Goal: Task Accomplishment & Management: Complete application form

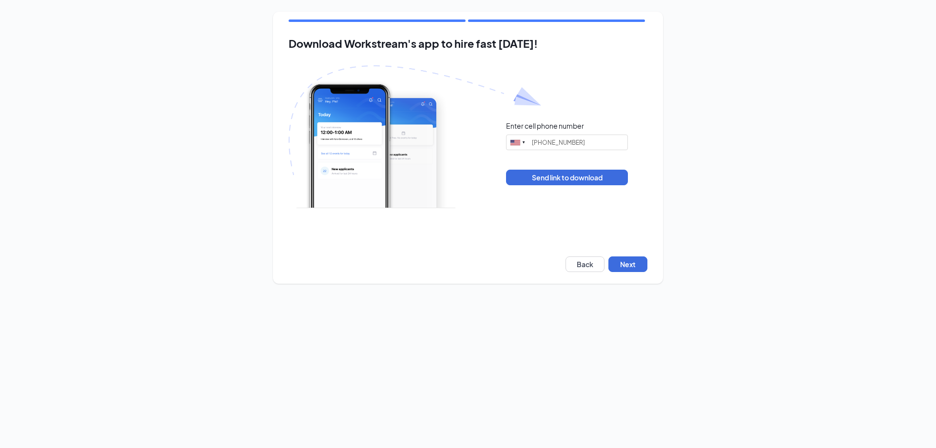
type input "(843) 745-0892"
click at [614, 265] on button "Next" at bounding box center [627, 264] width 39 height 16
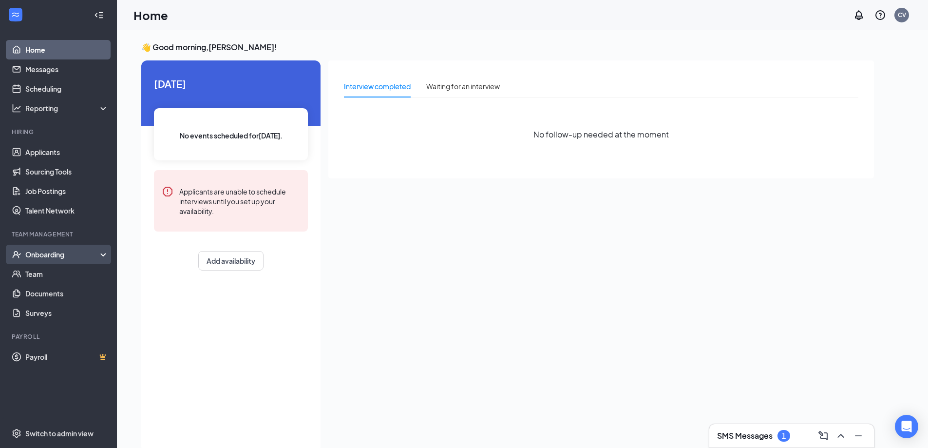
click at [59, 256] on div "Onboarding" at bounding box center [62, 255] width 75 height 10
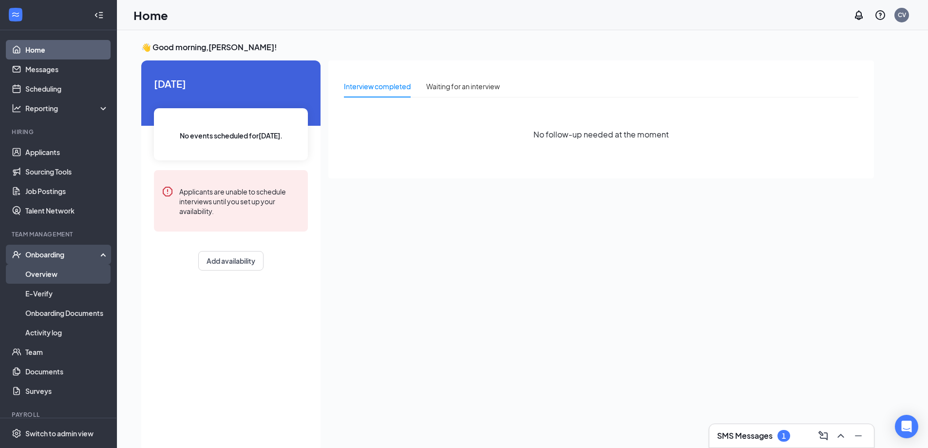
click at [56, 275] on link "Overview" at bounding box center [66, 273] width 83 height 19
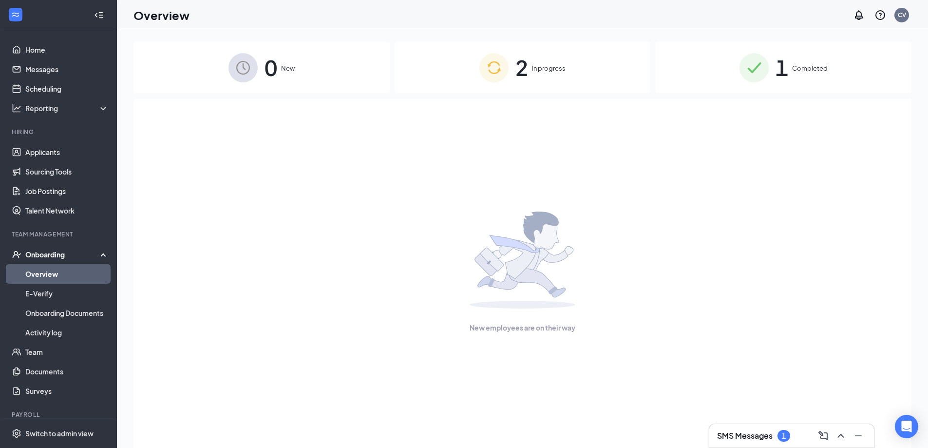
click at [574, 77] on div "2 In progress" at bounding box center [523, 67] width 256 height 51
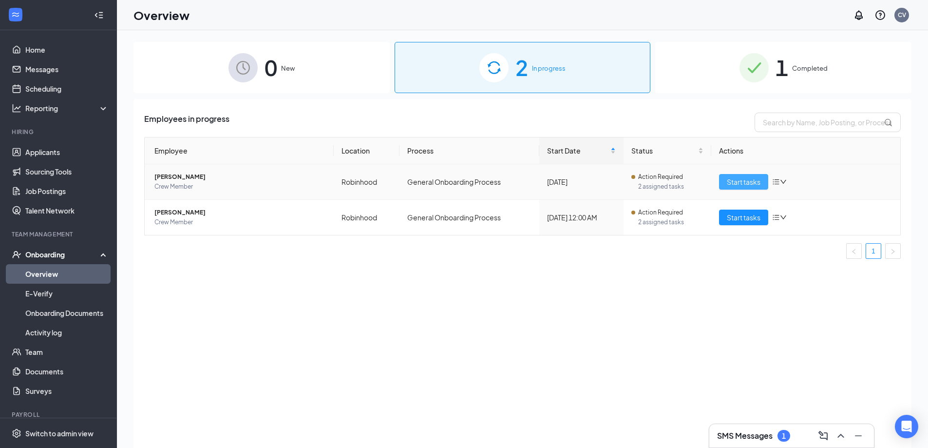
click at [752, 181] on span "Start tasks" at bounding box center [744, 181] width 34 height 11
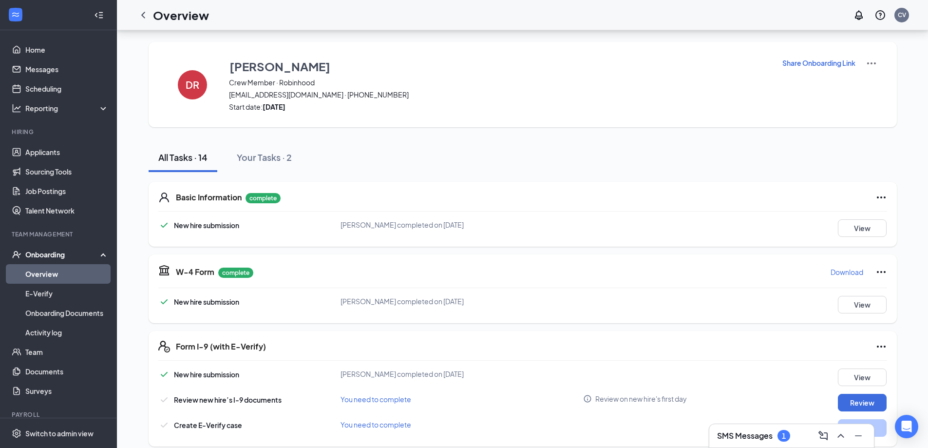
scroll to position [97, 0]
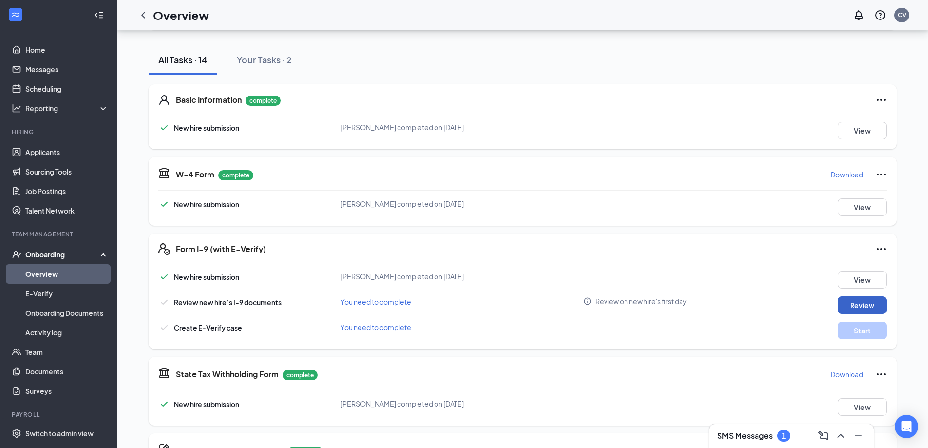
click at [866, 300] on button "Review" at bounding box center [862, 305] width 49 height 18
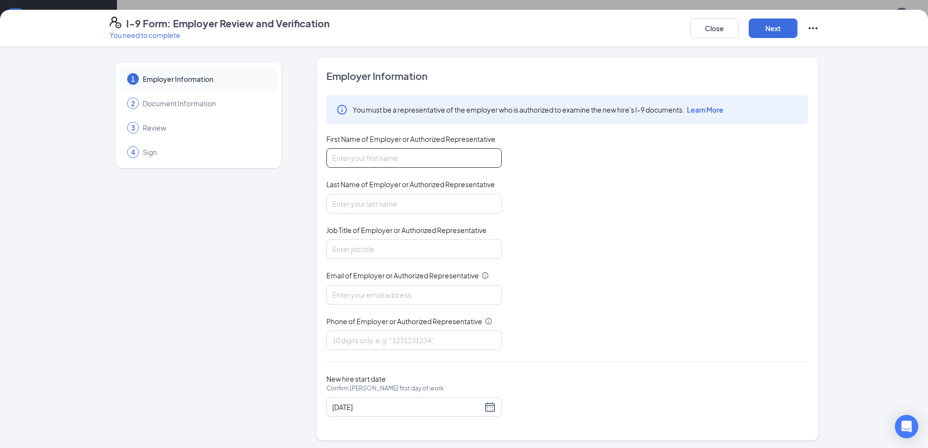
click at [419, 153] on input "First Name of Employer or Authorized Representative" at bounding box center [414, 157] width 175 height 19
type input "[PERSON_NAME]"
click at [395, 201] on input "Last Name of Employer or Authorized Representative" at bounding box center [414, 203] width 175 height 19
type input "[PERSON_NAME]"
click at [397, 254] on input "Job Title of Employer or Authorized Representative" at bounding box center [414, 248] width 175 height 19
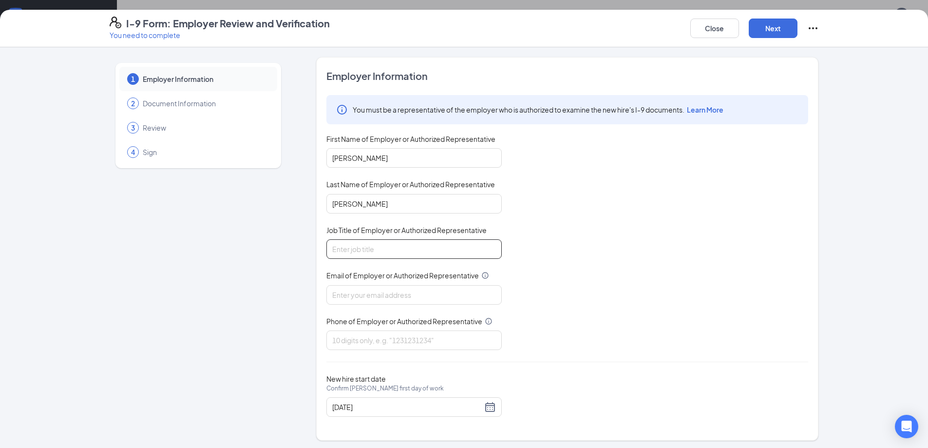
type input "GM"
click at [395, 294] on input "Email of Employer or Authorized Representative" at bounding box center [414, 294] width 175 height 19
type input "[EMAIL_ADDRESS][DOMAIN_NAME]"
click at [395, 337] on input "Phone of Employer or Authorized Representative" at bounding box center [414, 339] width 175 height 19
type input "3369255097"
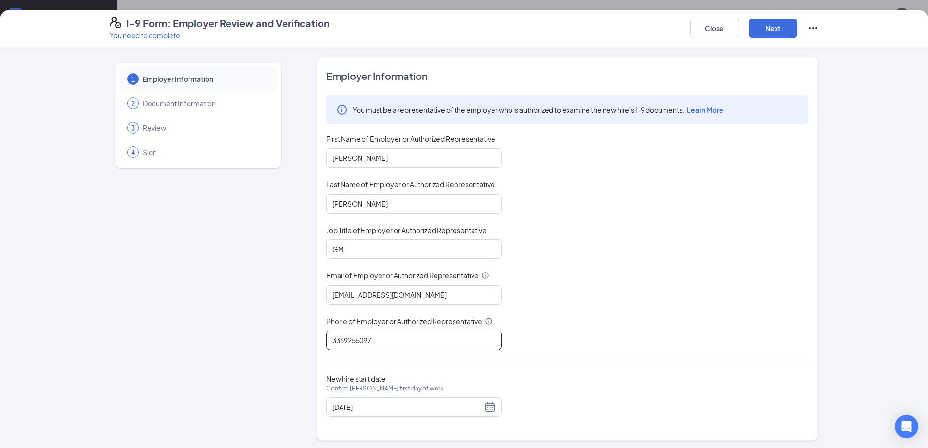
scroll to position [2, 0]
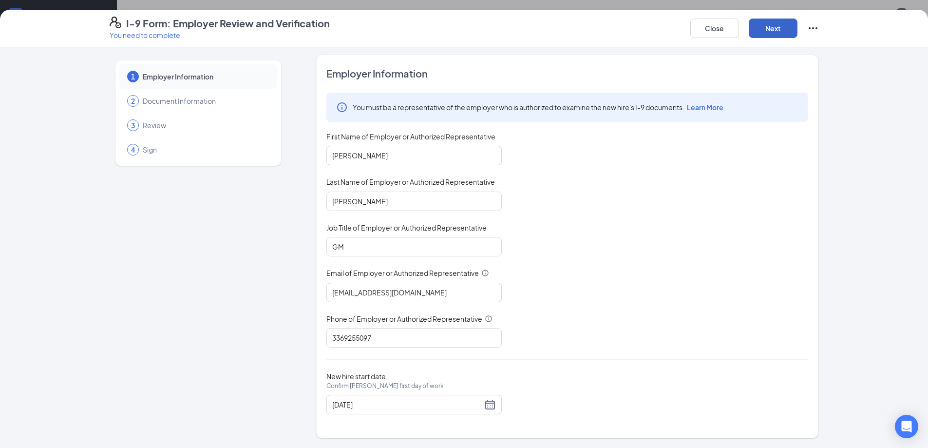
click at [774, 28] on button "Next" at bounding box center [773, 28] width 49 height 19
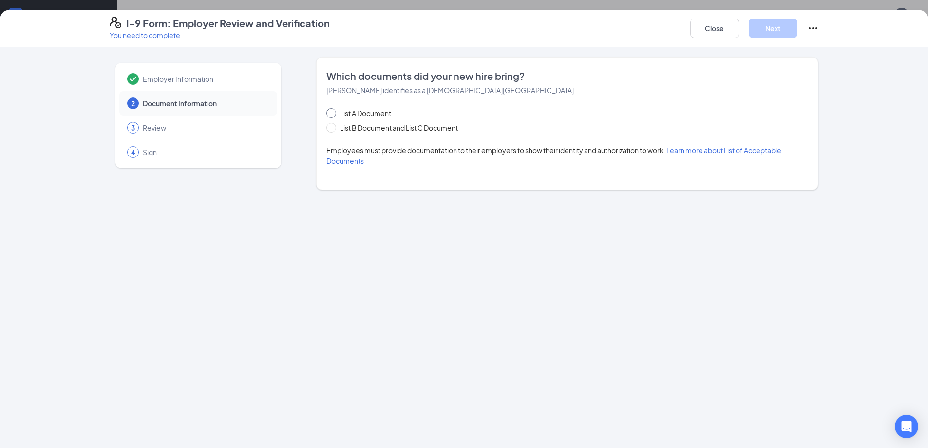
click at [381, 108] on span "List A Document" at bounding box center [365, 113] width 59 height 11
click at [333, 108] on input "List A Document" at bounding box center [330, 111] width 7 height 7
radio input "true"
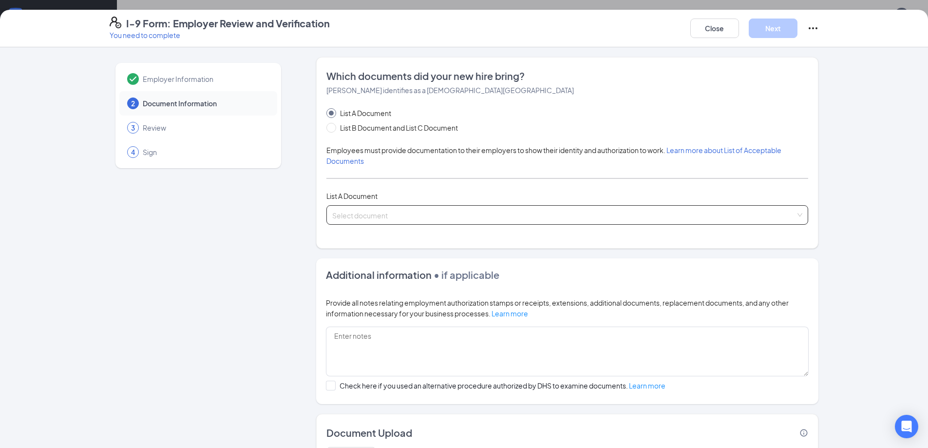
click at [482, 217] on input "search" at bounding box center [563, 213] width 463 height 15
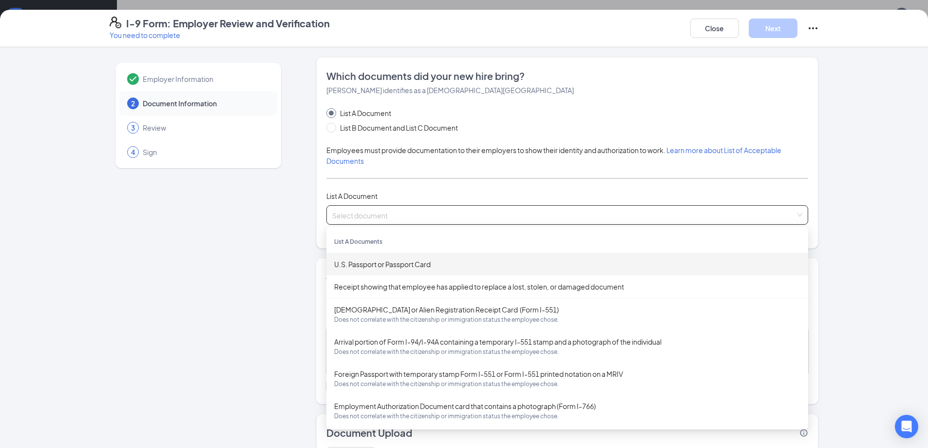
click at [361, 191] on div "List A Document" at bounding box center [568, 196] width 482 height 11
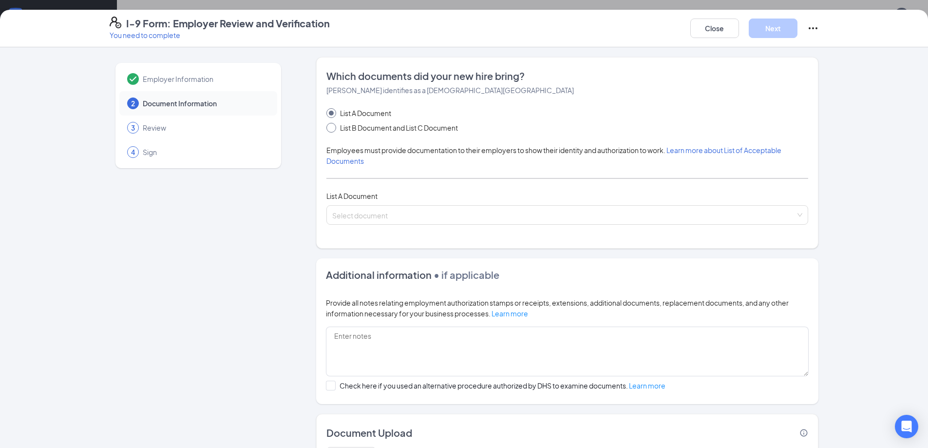
click at [362, 127] on span "List B Document and List C Document" at bounding box center [399, 127] width 126 height 11
click at [333, 127] on input "List B Document and List C Document" at bounding box center [330, 126] width 7 height 7
radio input "true"
radio input "false"
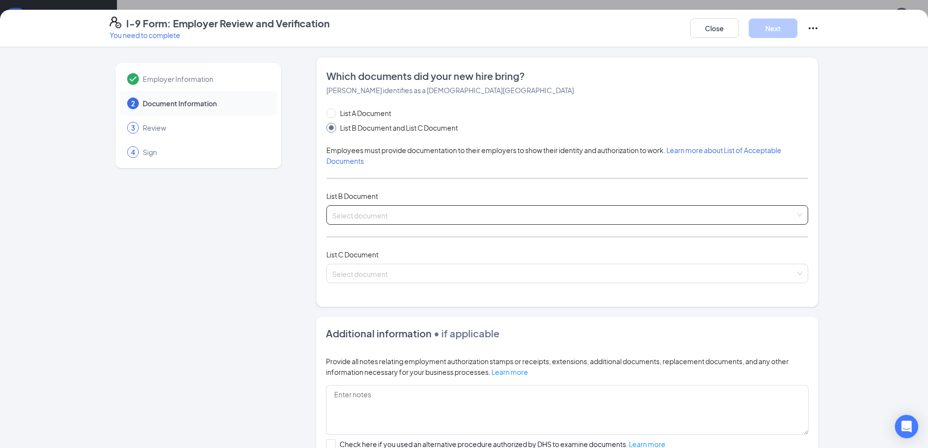
click at [406, 210] on input "search" at bounding box center [563, 213] width 463 height 15
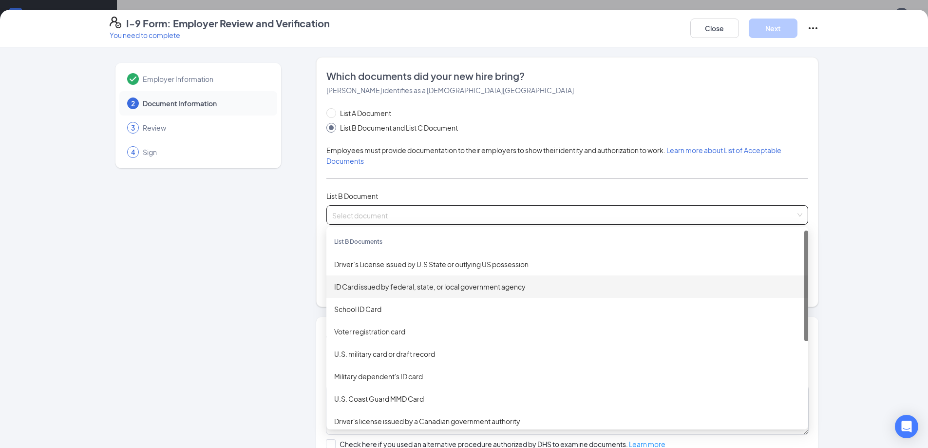
click at [461, 288] on div "ID Card issued by federal, state, or local government agency" at bounding box center [567, 286] width 466 height 11
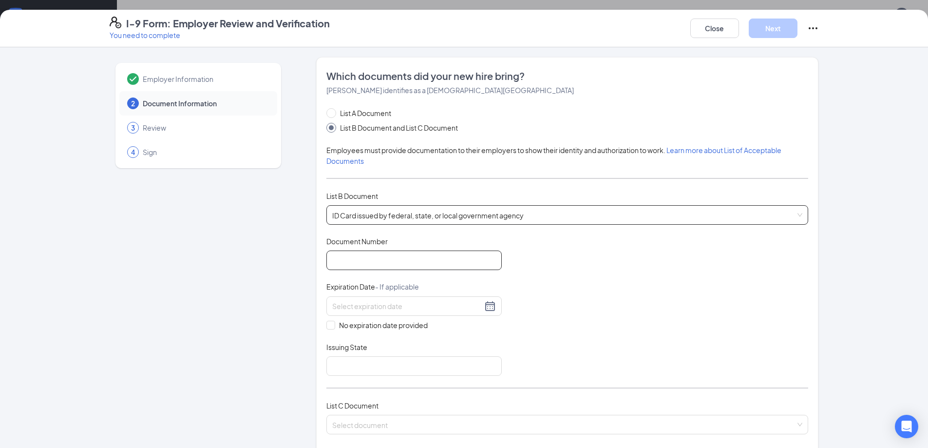
click at [430, 257] on input "Document Number" at bounding box center [414, 260] width 175 height 19
type input "000039864746"
click at [408, 308] on input at bounding box center [407, 306] width 150 height 11
type input "[DATE]"
click at [546, 317] on div "Document Title ID Card issued by federal, state, or local government agency Doc…" at bounding box center [568, 305] width 482 height 139
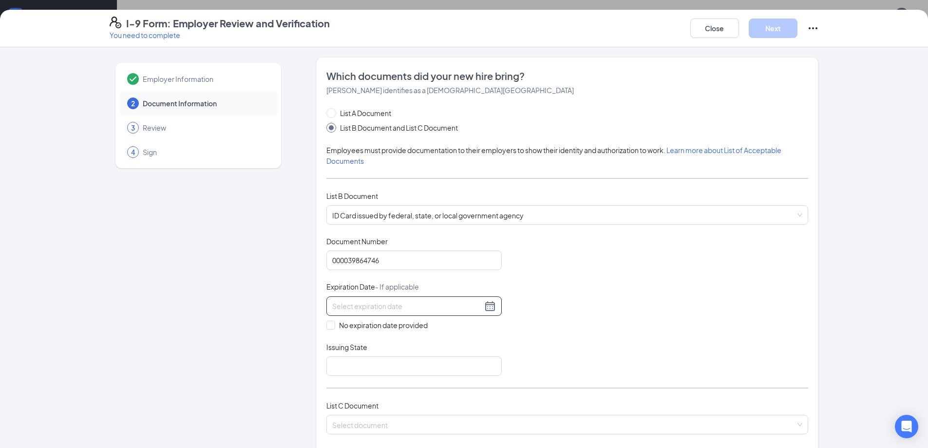
click at [487, 307] on div at bounding box center [414, 306] width 164 height 12
type input "[DATE]"
click at [357, 392] on div "12" at bounding box center [355, 392] width 12 height 12
click at [391, 361] on input "Issuing State" at bounding box center [414, 365] width 175 height 19
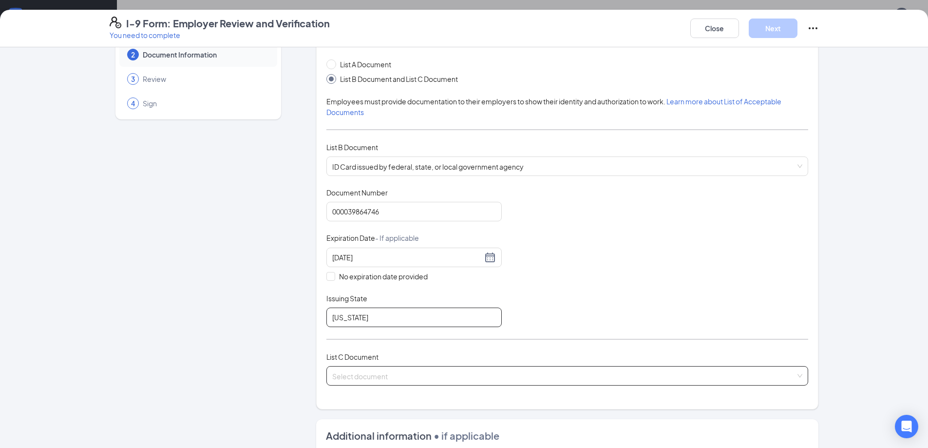
type input "[US_STATE]"
click at [455, 376] on input "search" at bounding box center [563, 373] width 463 height 15
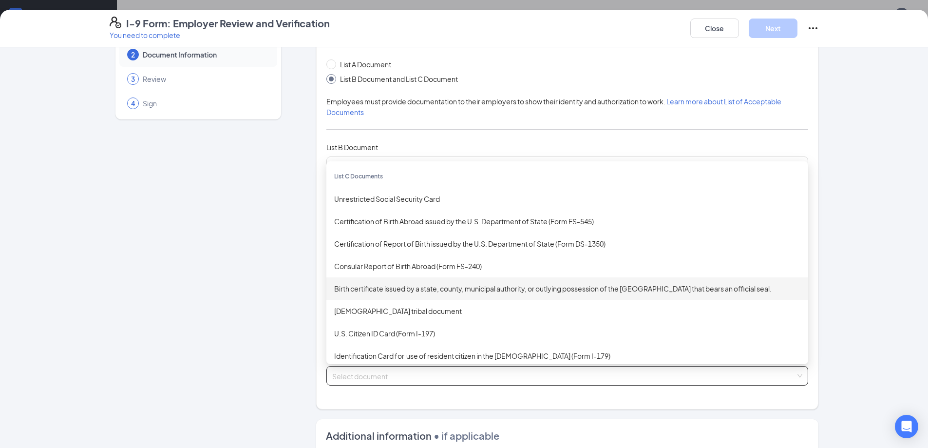
click at [534, 291] on div "Birth certificate issued by a state, county, municipal authority, or outlying p…" at bounding box center [567, 288] width 466 height 11
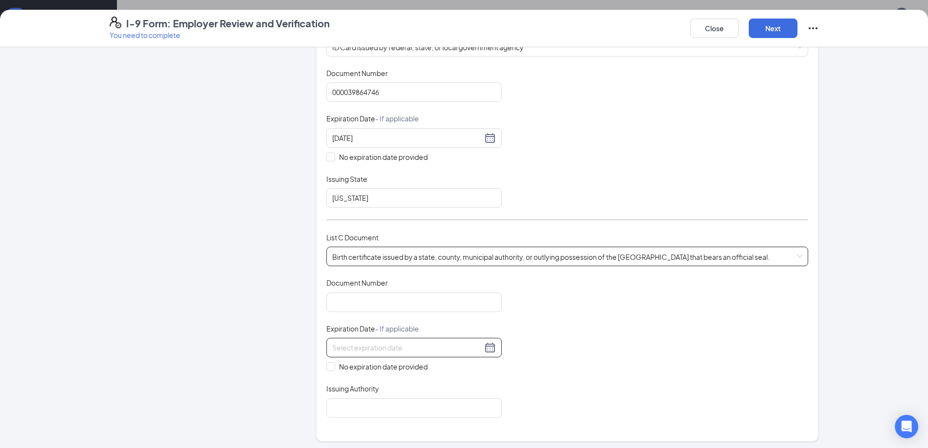
scroll to position [195, 0]
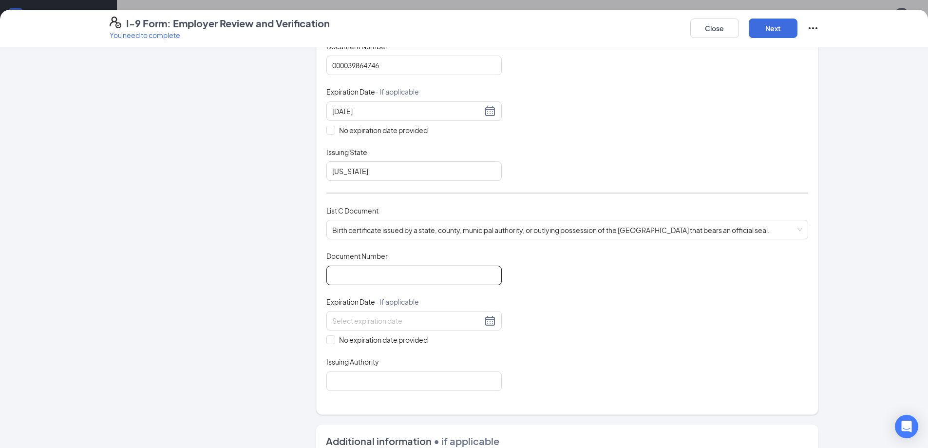
click at [444, 269] on input "Document Number" at bounding box center [414, 275] width 175 height 19
type input "0042p7592"
click at [329, 342] on input "No expiration date provided" at bounding box center [330, 338] width 7 height 7
checkbox input "true"
click at [381, 389] on input "Issuing Authority" at bounding box center [414, 382] width 175 height 19
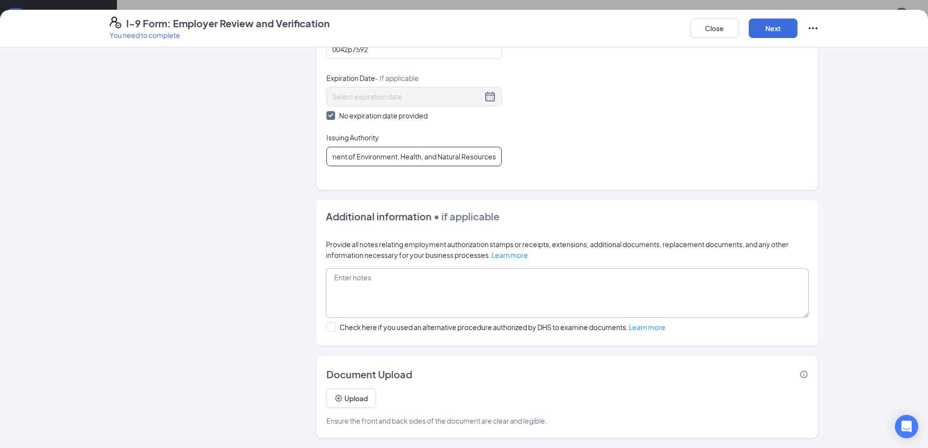
scroll to position [97, 0]
type input "[US_STATE] Department of Environment, Health, and Natural Resources"
click at [760, 35] on button "Next" at bounding box center [773, 28] width 49 height 19
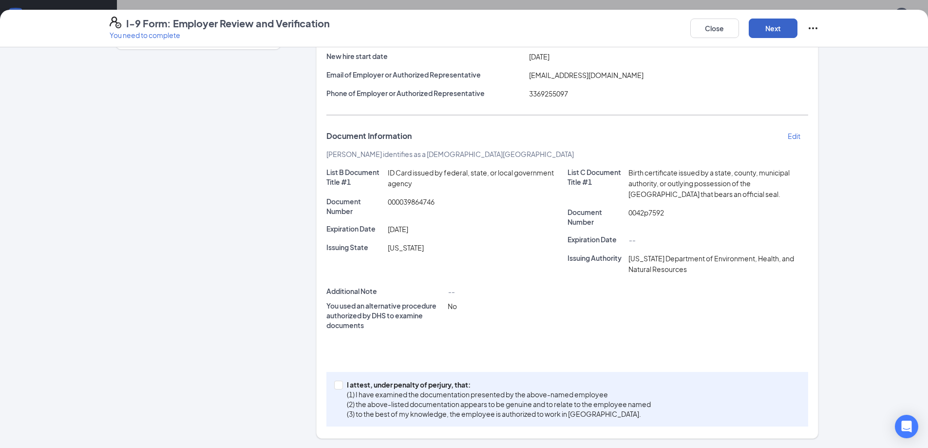
scroll to position [119, 0]
click at [337, 384] on input "I attest, under penalty of perjury, that: (1) I have examined the documentation…" at bounding box center [337, 383] width 7 height 7
checkbox input "true"
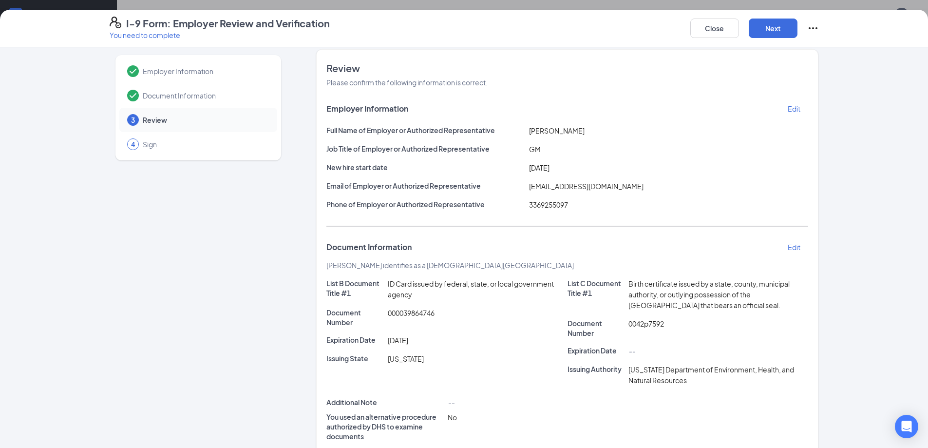
scroll to position [0, 0]
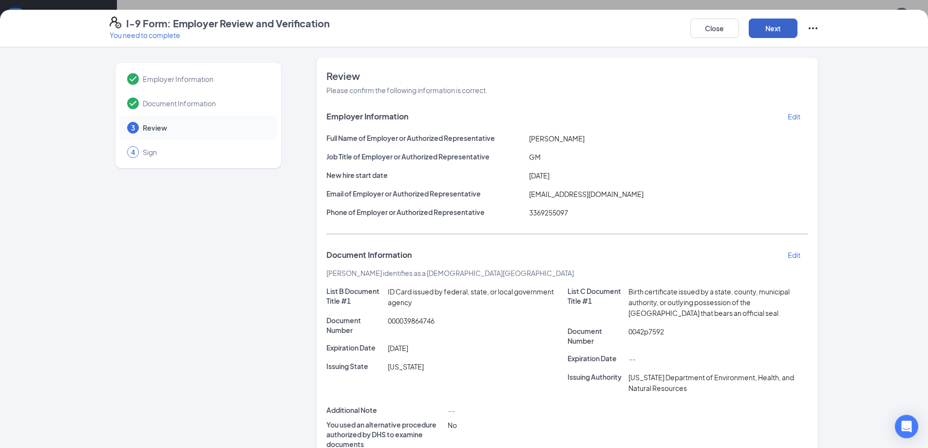
click at [774, 31] on button "Next" at bounding box center [773, 28] width 49 height 19
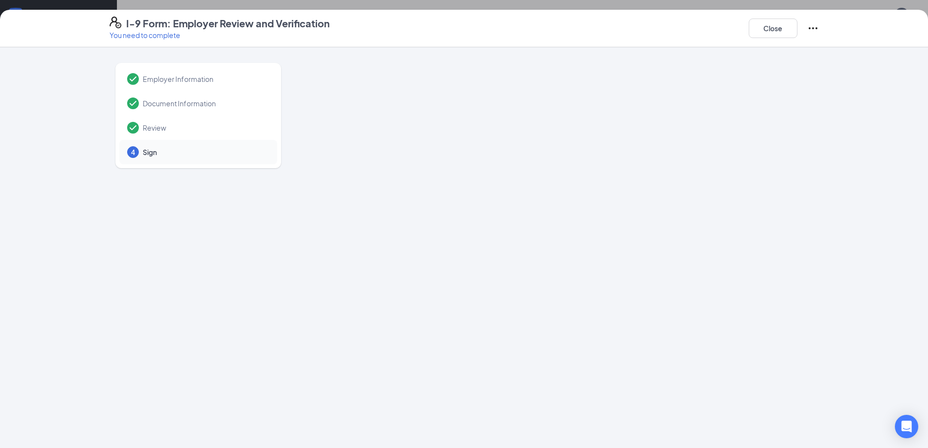
click at [385, 247] on div at bounding box center [567, 252] width 502 height 390
click at [810, 24] on icon "Ellipses" at bounding box center [814, 28] width 12 height 12
click at [811, 24] on icon "Ellipses" at bounding box center [814, 28] width 12 height 12
click at [397, 135] on div at bounding box center [567, 252] width 502 height 390
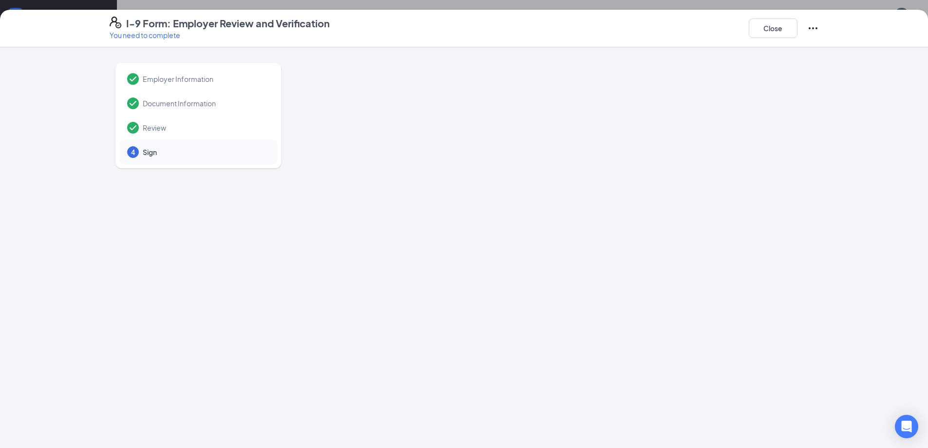
click at [713, 255] on div at bounding box center [567, 252] width 502 height 390
click at [901, 424] on div "Open Intercom Messenger" at bounding box center [907, 427] width 26 height 26
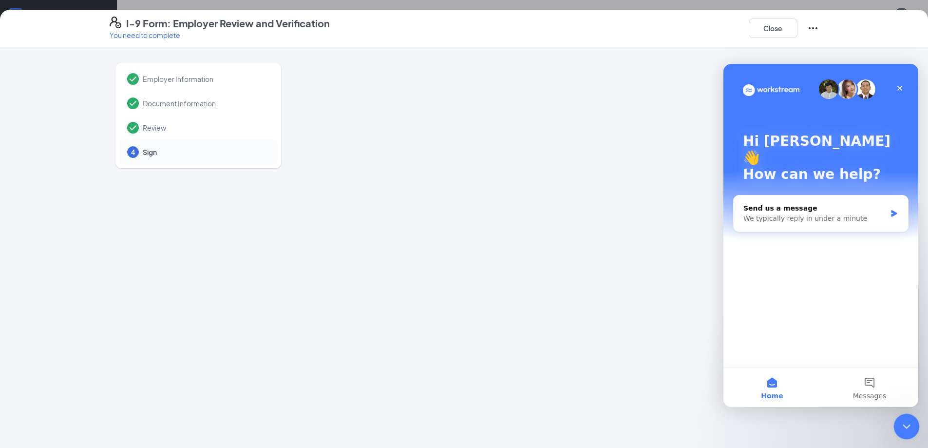
click at [898, 424] on div "Close Intercom Messenger" at bounding box center [905, 424] width 23 height 23
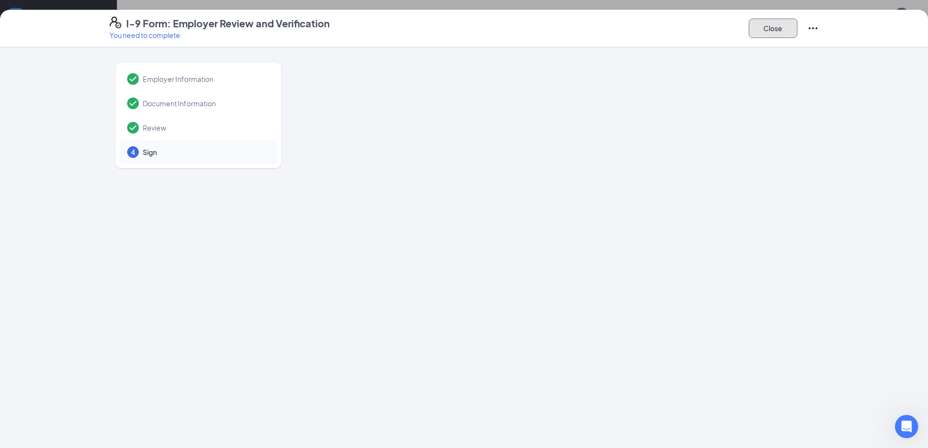
click at [775, 37] on button "Close" at bounding box center [773, 28] width 49 height 19
click at [774, 30] on button "Close" at bounding box center [773, 28] width 49 height 19
click at [616, 153] on div at bounding box center [567, 252] width 502 height 390
click at [769, 30] on button "Close" at bounding box center [773, 28] width 49 height 19
click at [547, 157] on div at bounding box center [567, 252] width 502 height 390
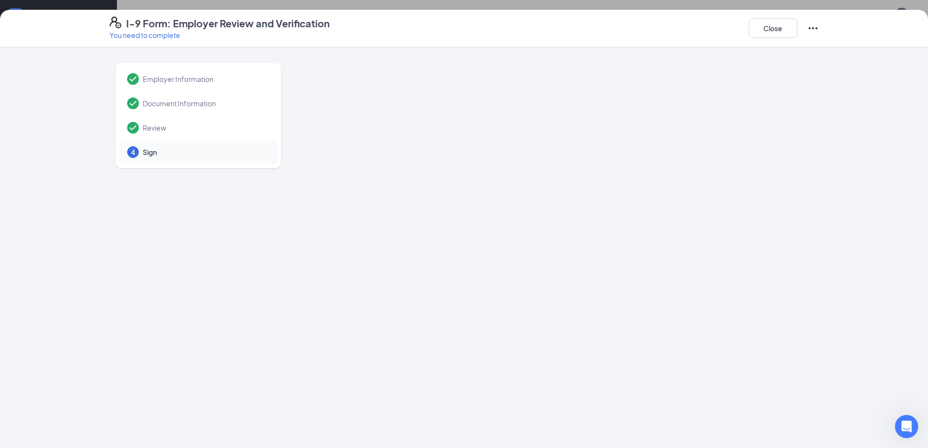
click at [547, 157] on div at bounding box center [567, 252] width 502 height 390
click at [783, 33] on button "Close" at bounding box center [773, 28] width 49 height 19
click at [638, 151] on div at bounding box center [567, 252] width 502 height 390
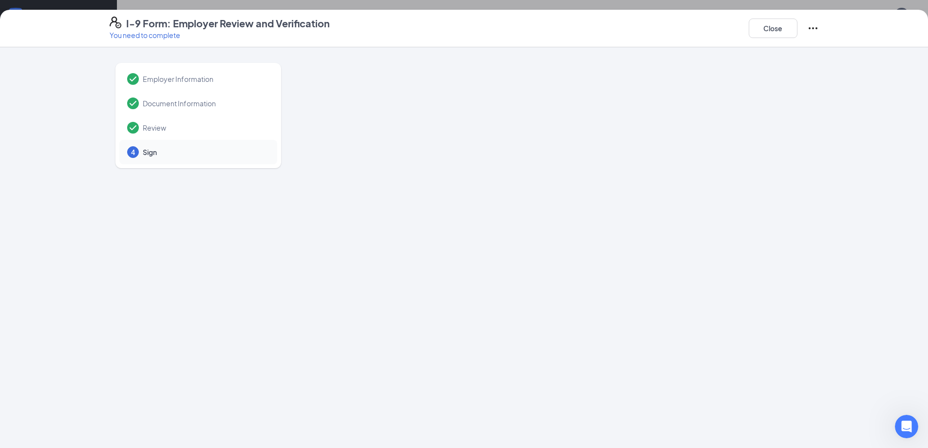
click at [548, 142] on div at bounding box center [567, 252] width 502 height 390
click at [774, 29] on button "Close" at bounding box center [773, 28] width 49 height 19
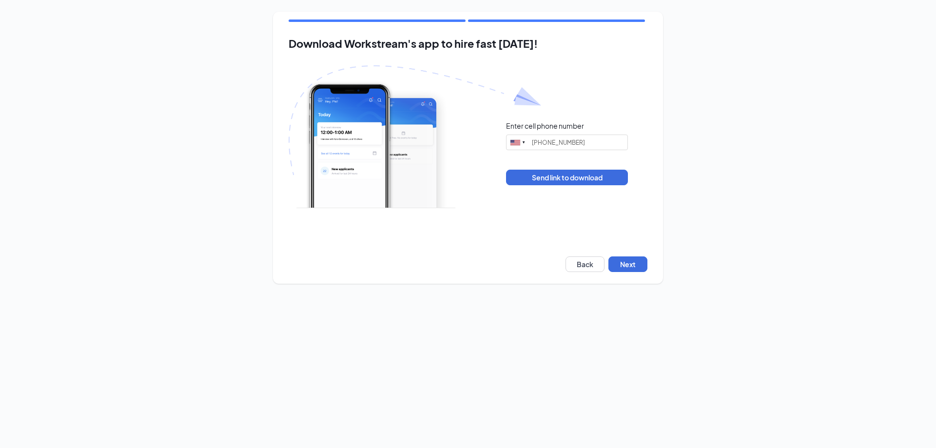
type input "(843) 745-0892"
click at [628, 264] on button "Next" at bounding box center [627, 264] width 39 height 16
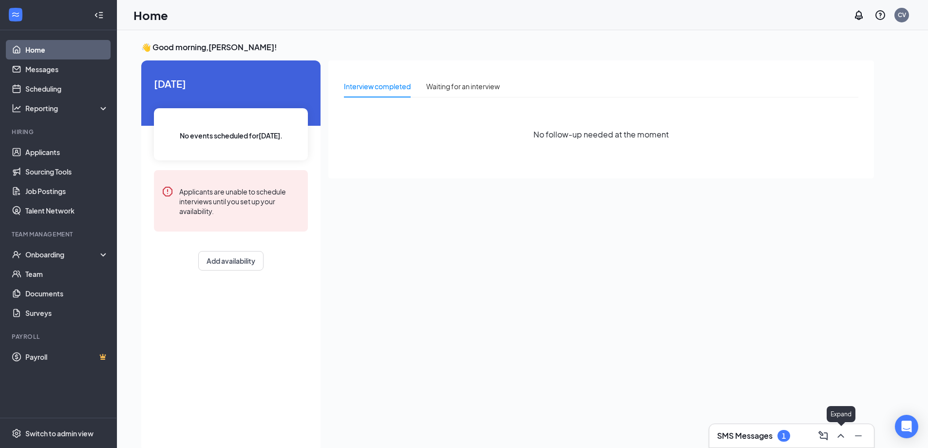
click at [845, 437] on icon "ChevronUp" at bounding box center [841, 436] width 12 height 12
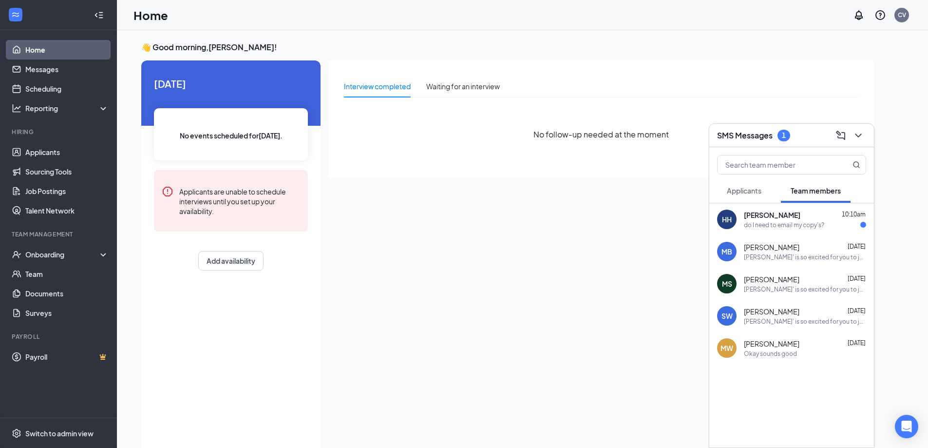
click at [786, 218] on span "[PERSON_NAME]" at bounding box center [772, 215] width 57 height 10
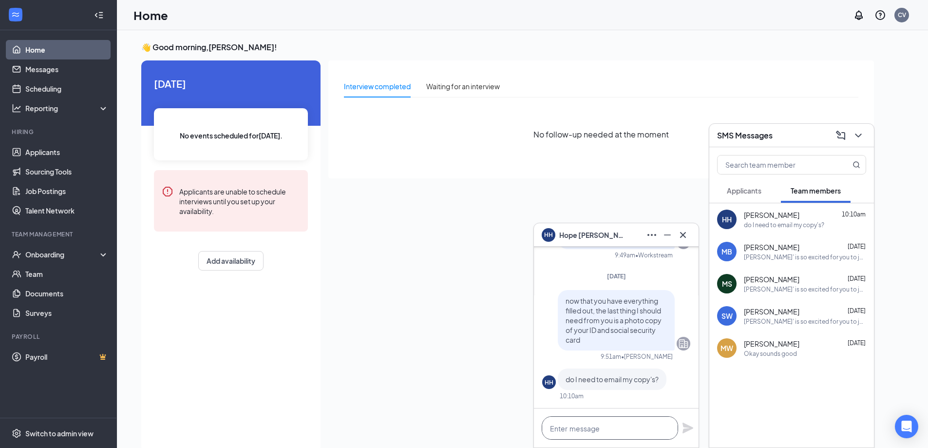
click at [591, 421] on textarea at bounding box center [610, 427] width 136 height 23
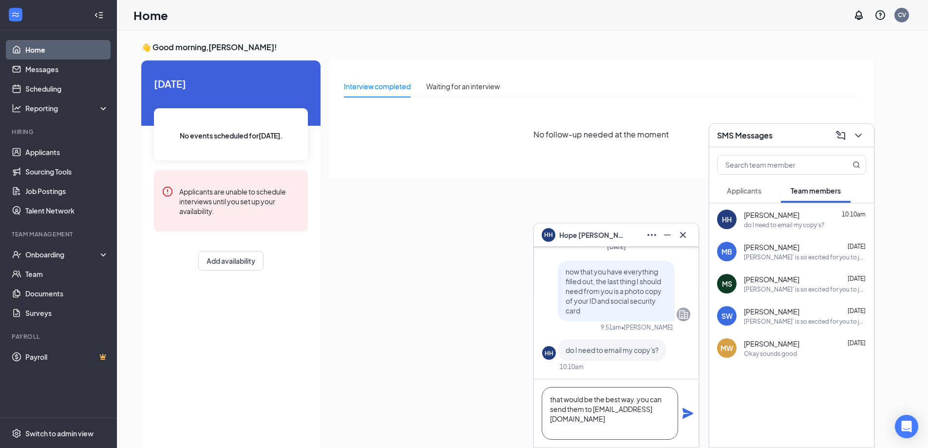
type textarea "that would be the best way. you can send them to [EMAIL_ADDRESS][DOMAIN_NAME]"
click at [685, 414] on icon "Plane" at bounding box center [688, 413] width 12 height 12
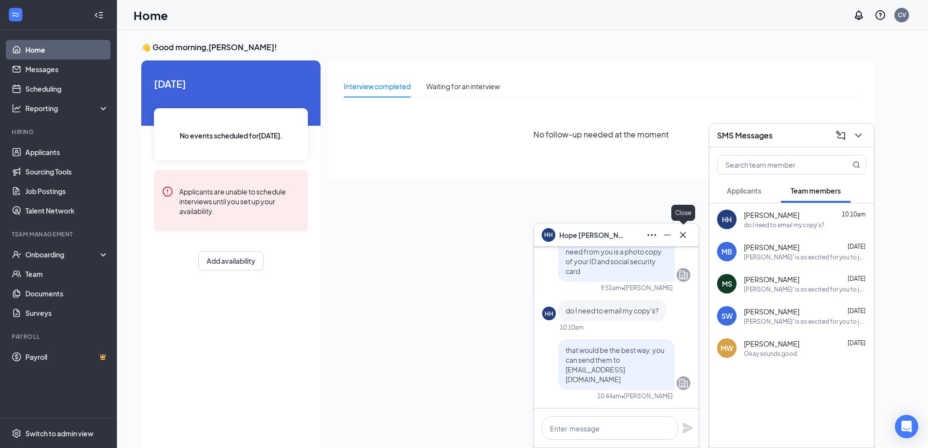
click at [685, 234] on icon "Cross" at bounding box center [683, 235] width 12 height 12
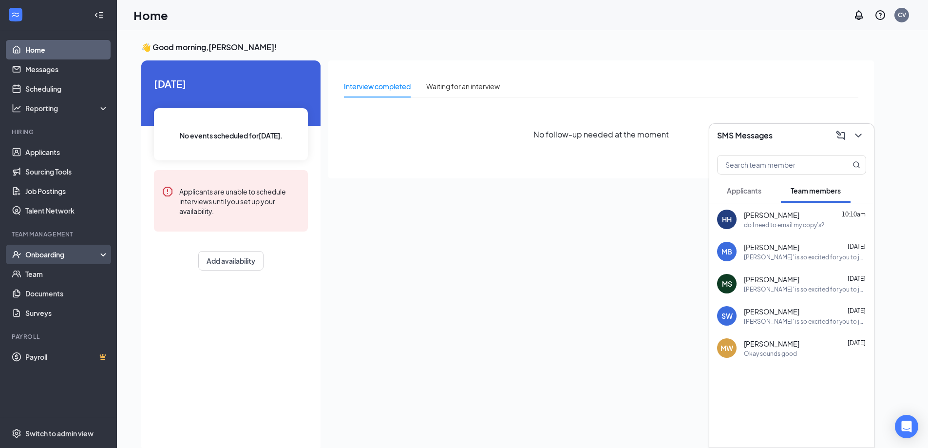
click at [74, 254] on div "Onboarding" at bounding box center [62, 255] width 75 height 10
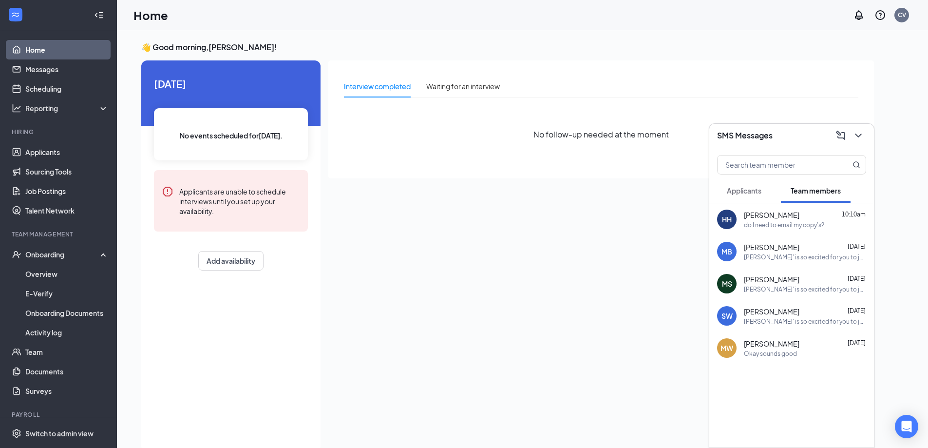
click at [870, 131] on div "SMS Messages" at bounding box center [792, 135] width 165 height 23
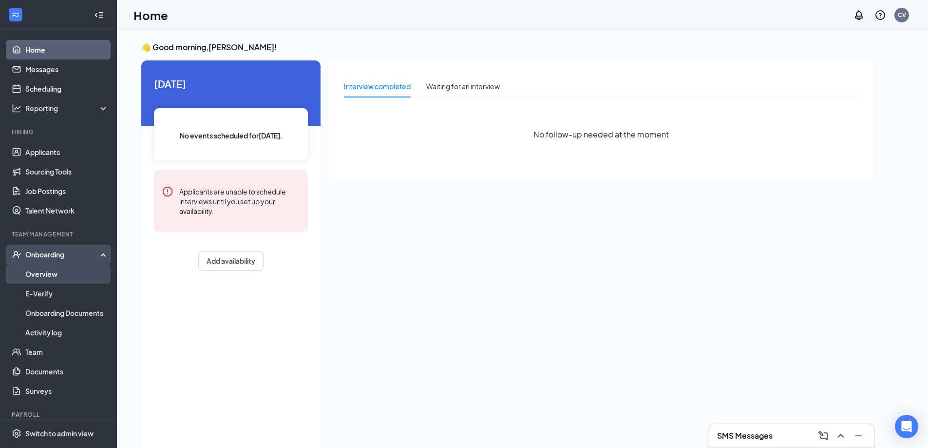
click at [68, 276] on link "Overview" at bounding box center [66, 273] width 83 height 19
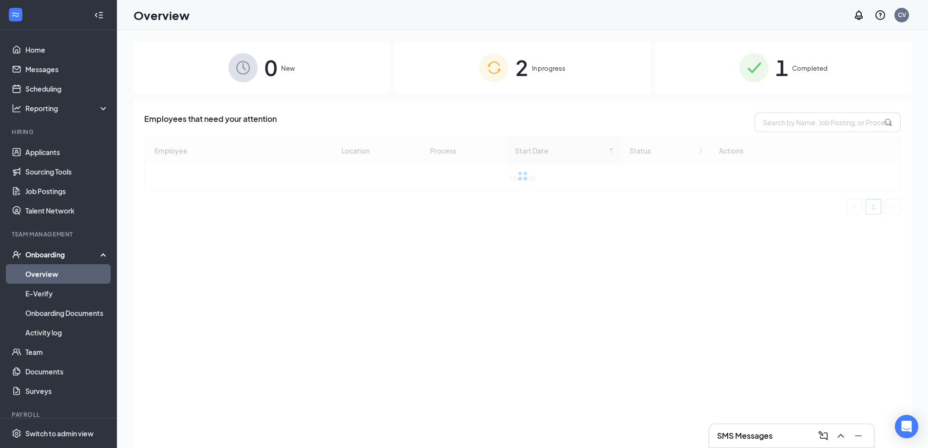
click at [583, 72] on div "2 In progress" at bounding box center [523, 67] width 256 height 51
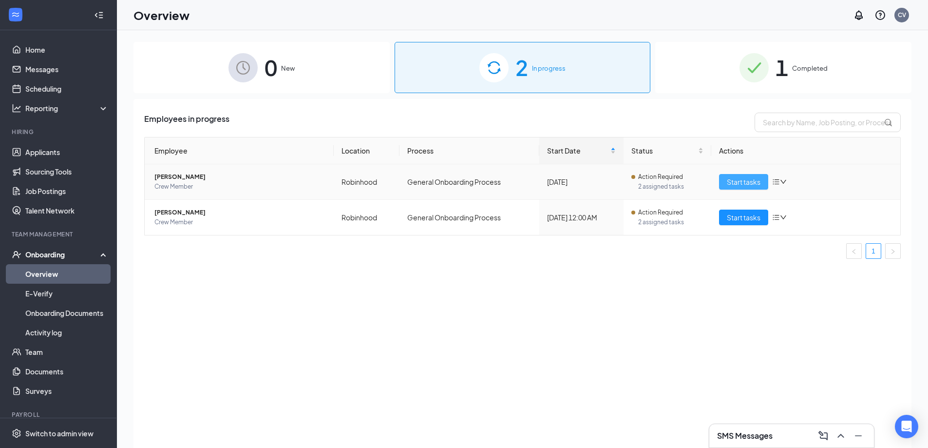
click at [731, 186] on span "Start tasks" at bounding box center [744, 181] width 34 height 11
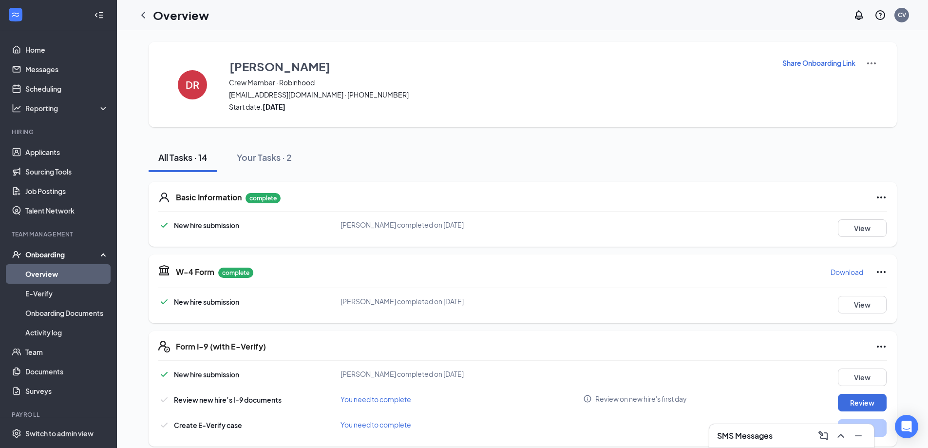
scroll to position [49, 0]
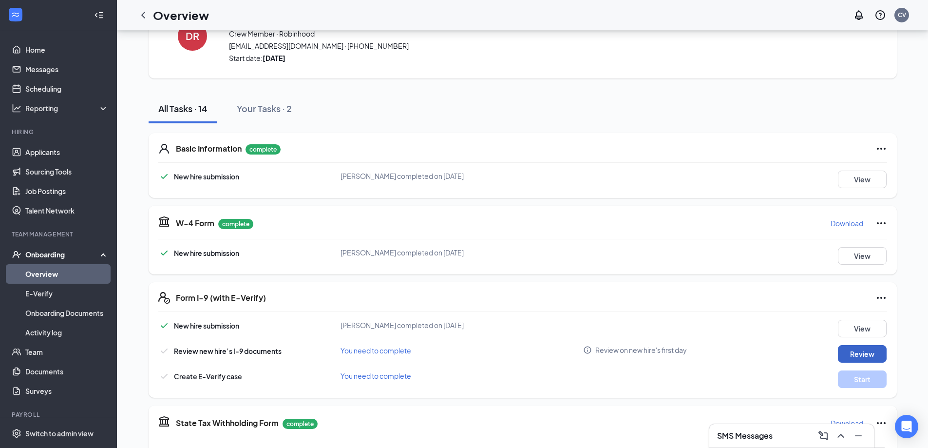
click at [869, 354] on button "Review" at bounding box center [862, 354] width 49 height 18
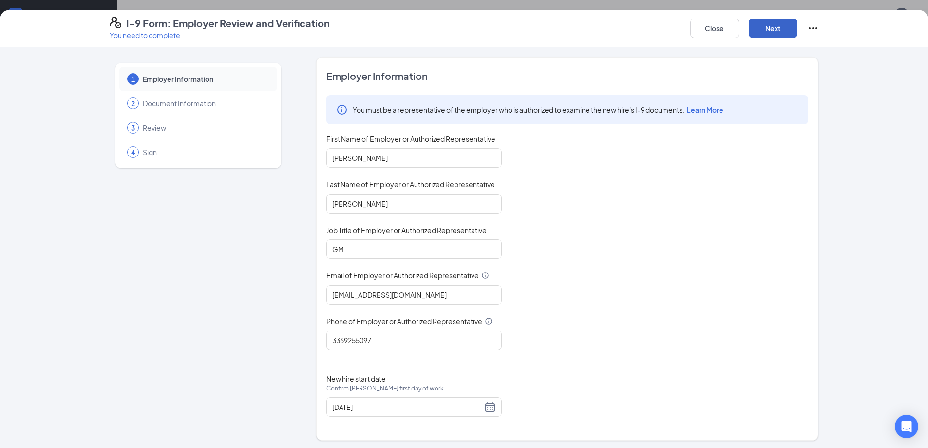
click at [777, 37] on button "Next" at bounding box center [773, 28] width 49 height 19
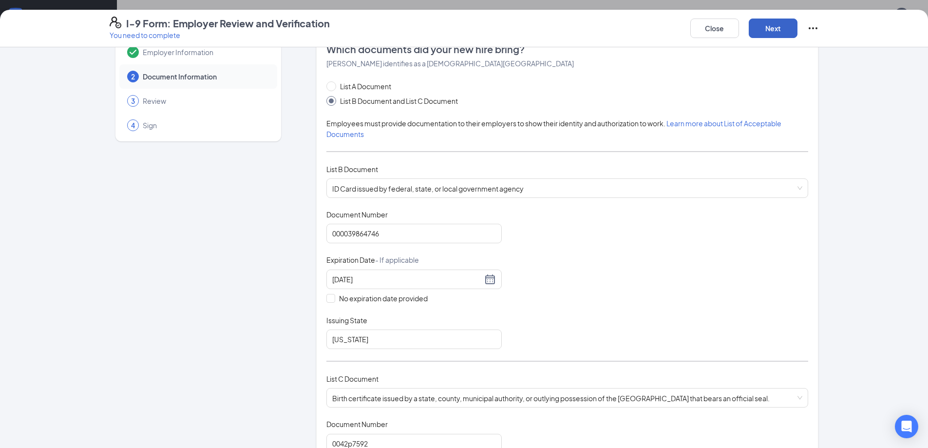
scroll to position [146, 0]
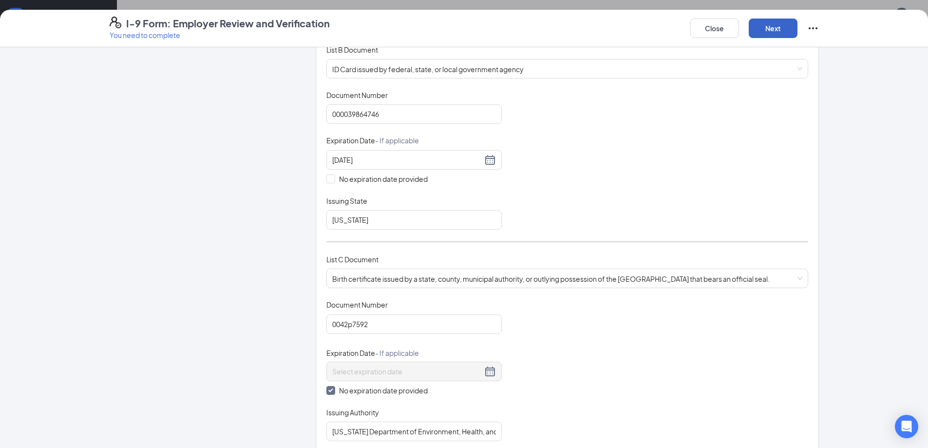
click at [771, 23] on button "Next" at bounding box center [773, 28] width 49 height 19
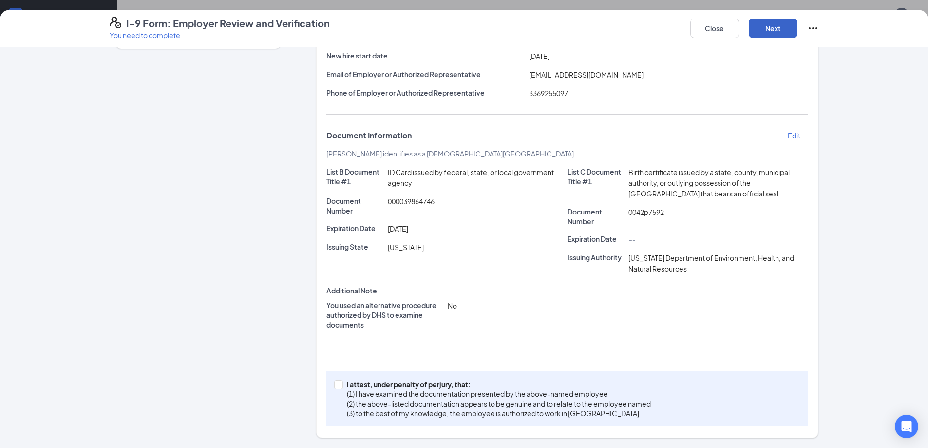
scroll to position [119, 0]
click at [781, 26] on button "Next" at bounding box center [773, 28] width 49 height 19
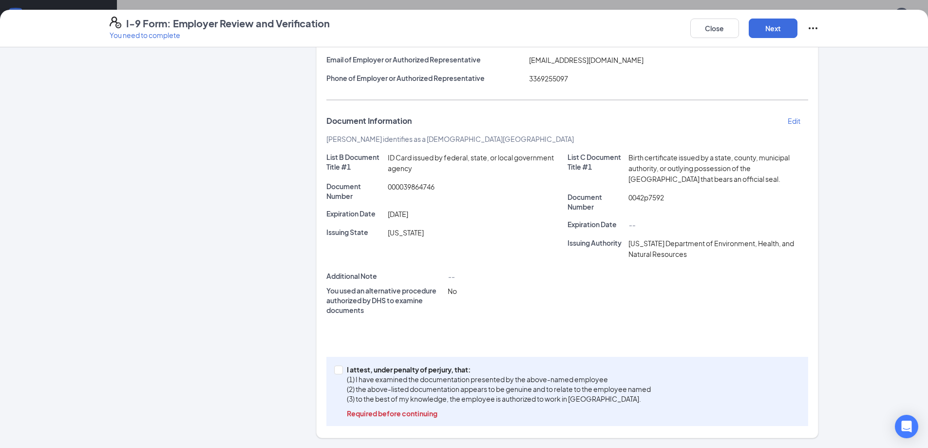
click at [340, 364] on div "I attest, under penalty of [PERSON_NAME], that: (1) I have examined the documen…" at bounding box center [568, 391] width 482 height 69
click at [343, 366] on span "I attest, under penalty of [PERSON_NAME], that: (1) I have examined the documen…" at bounding box center [499, 392] width 312 height 54
click at [340, 366] on input "I attest, under penalty of [PERSON_NAME], that: (1) I have examined the documen…" at bounding box center [337, 369] width 7 height 7
checkbox input "true"
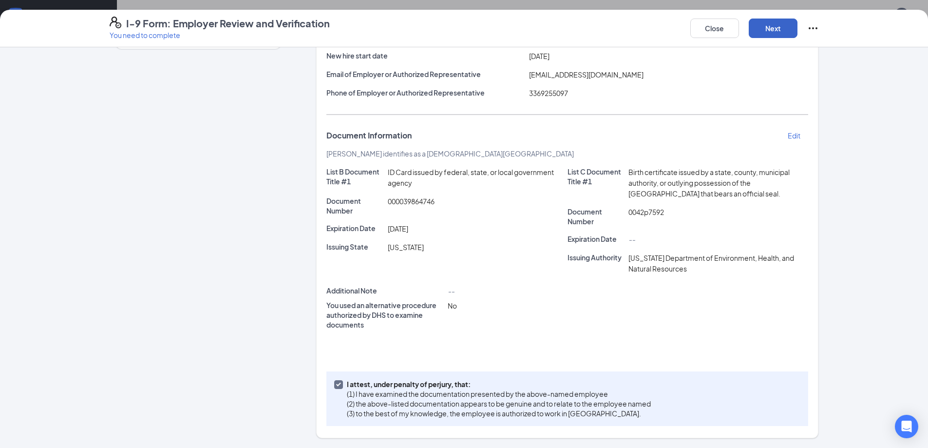
click at [766, 27] on button "Next" at bounding box center [773, 28] width 49 height 19
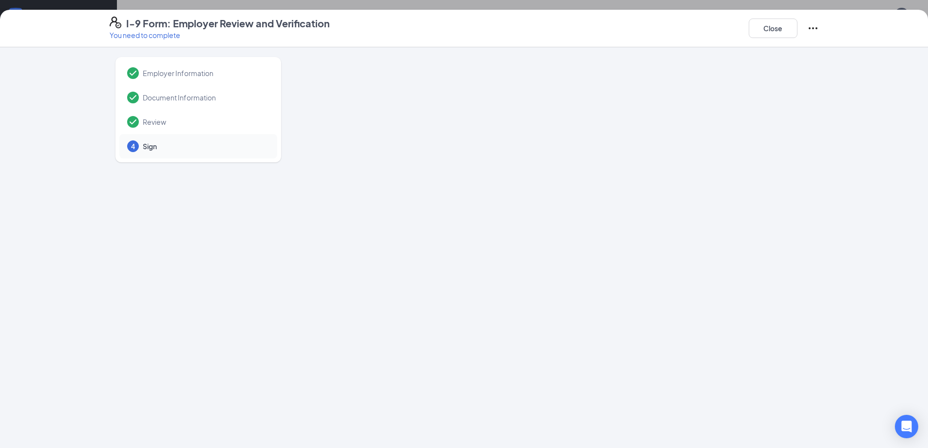
scroll to position [0, 0]
click at [780, 25] on button "Close" at bounding box center [773, 28] width 49 height 19
click at [675, 115] on div at bounding box center [567, 252] width 502 height 390
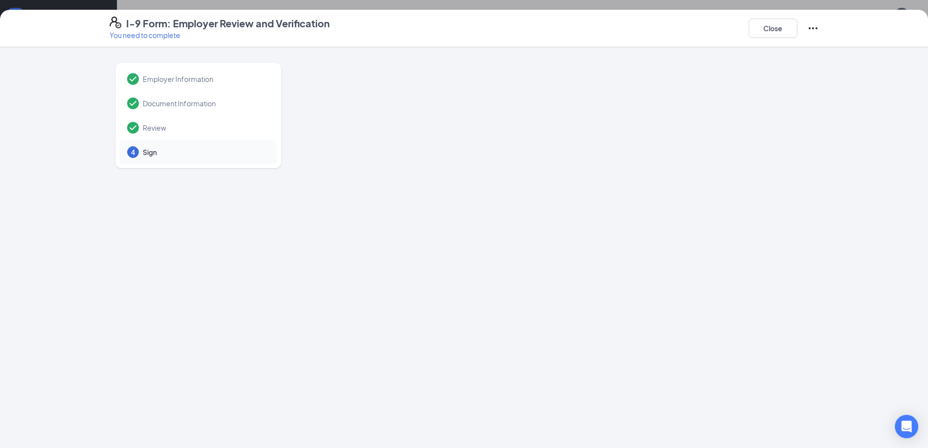
click at [465, 101] on div at bounding box center [567, 252] width 502 height 390
click at [785, 29] on button "Close" at bounding box center [773, 28] width 49 height 19
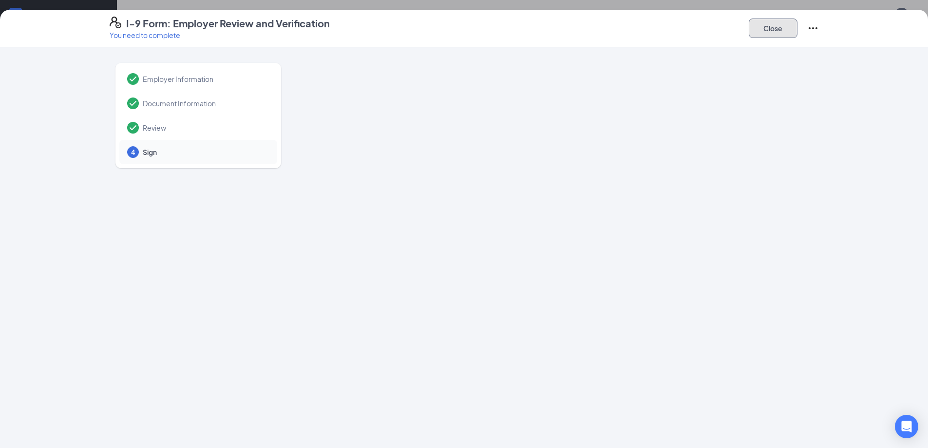
click at [785, 29] on button "Close" at bounding box center [773, 28] width 49 height 19
